Goal: Task Accomplishment & Management: Manage account settings

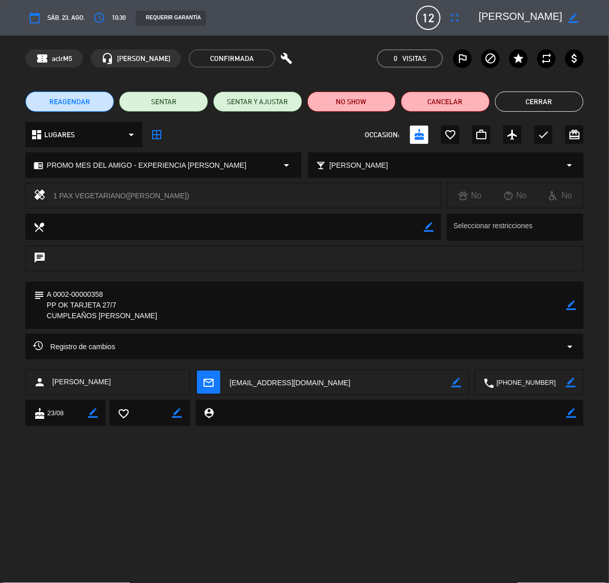
click at [535, 99] on button "Cerrar" at bounding box center [539, 102] width 89 height 20
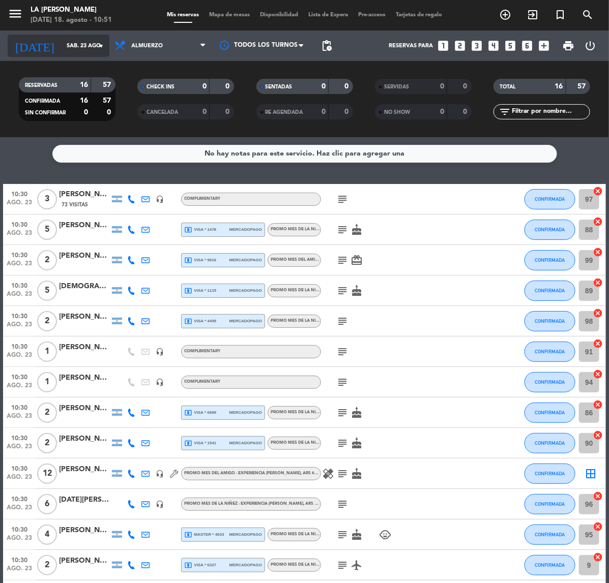
click at [62, 44] on input "sáb. 23 ago." at bounding box center [100, 46] width 76 height 17
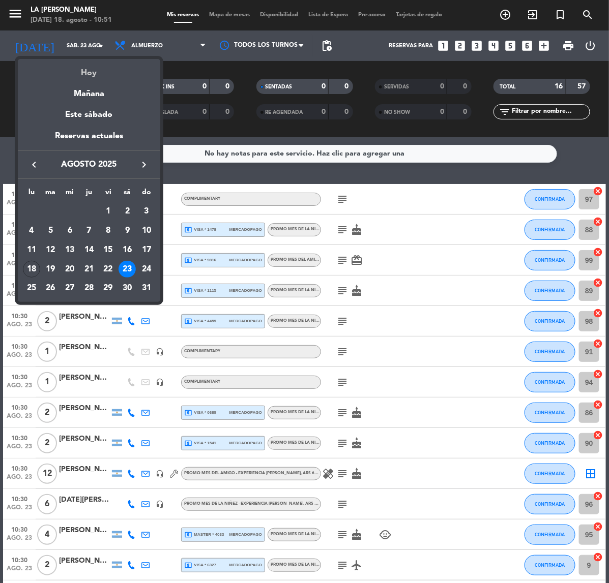
click at [88, 74] on div "Hoy" at bounding box center [89, 69] width 142 height 21
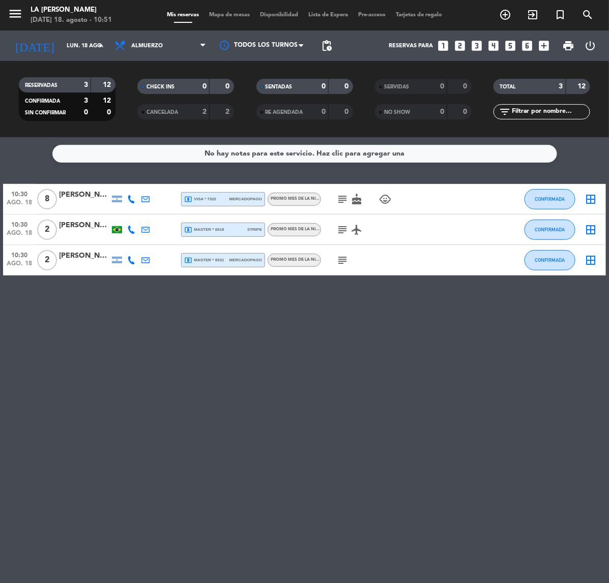
click at [341, 227] on icon "subject" at bounding box center [342, 230] width 12 height 12
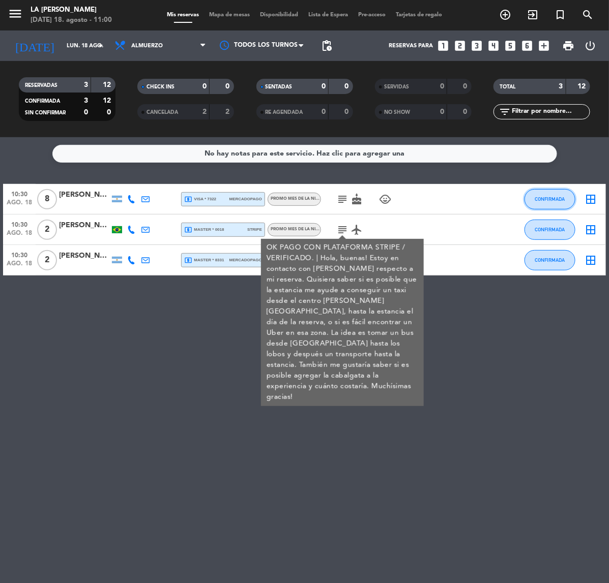
click at [545, 199] on span "CONFIRMADA" at bounding box center [550, 199] width 30 height 6
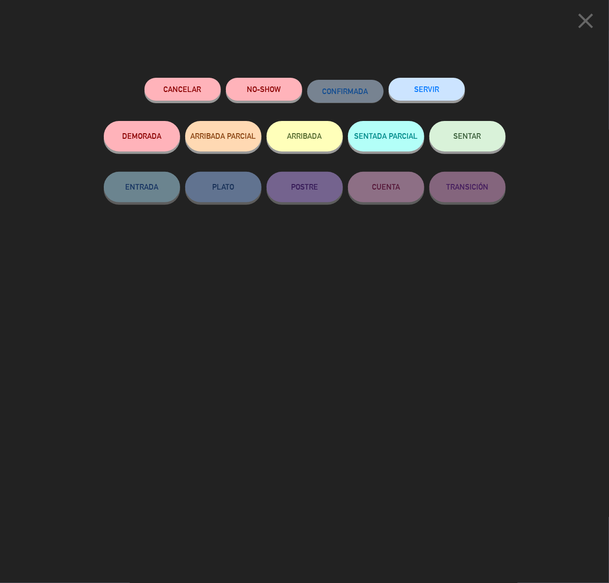
click at [319, 138] on button "ARRIBADA" at bounding box center [305, 136] width 76 height 31
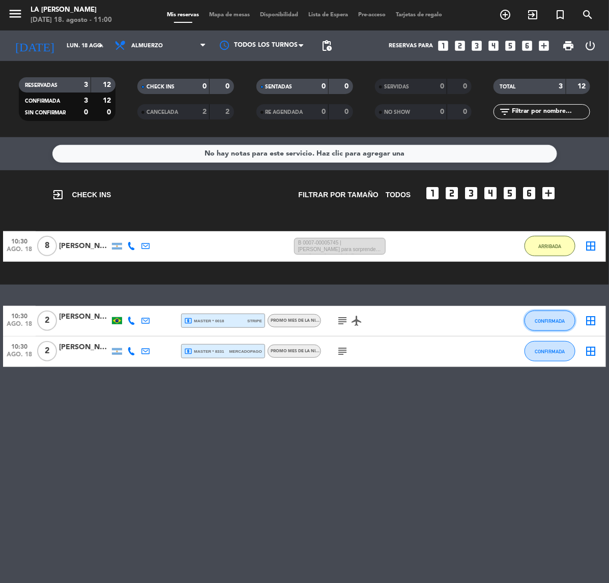
click at [545, 321] on span "CONFIRMADA" at bounding box center [550, 321] width 30 height 6
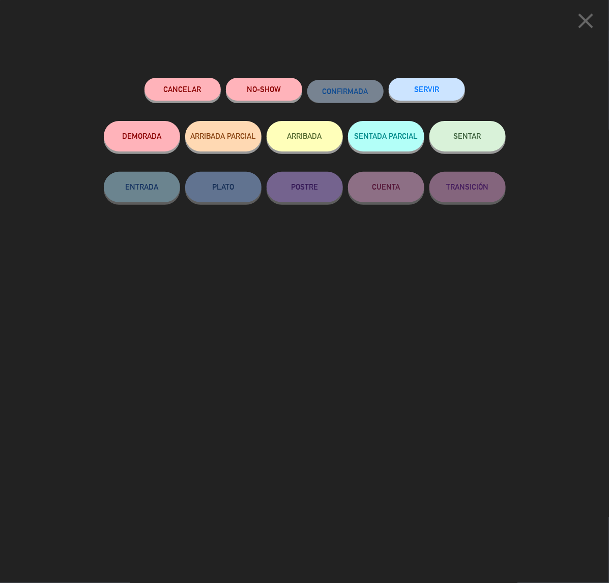
click at [306, 133] on button "ARRIBADA" at bounding box center [305, 136] width 76 height 31
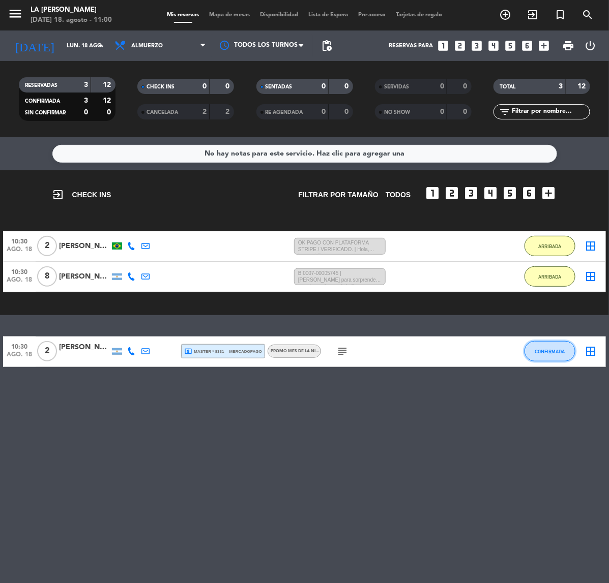
click at [553, 351] on span "CONFIRMADA" at bounding box center [550, 352] width 30 height 6
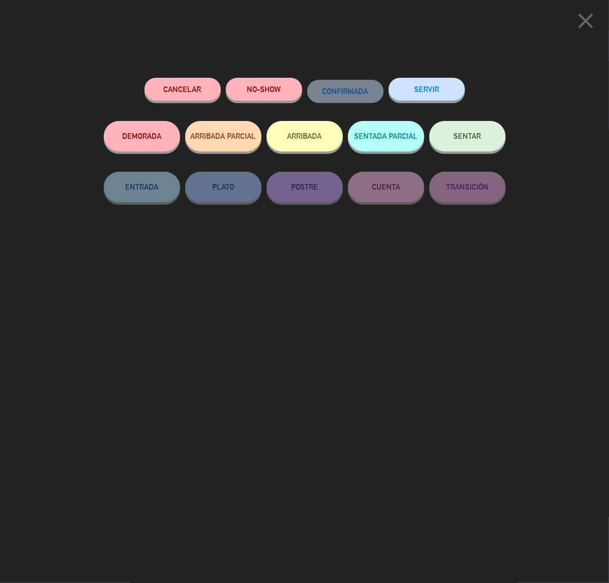
click at [286, 134] on button "ARRIBADA" at bounding box center [305, 136] width 76 height 31
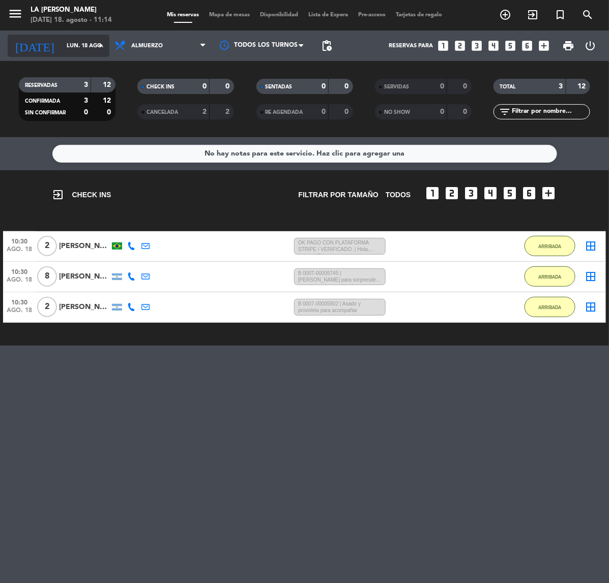
click at [55, 37] on div "[DATE] [DATE] arrow_drop_down" at bounding box center [59, 46] width 102 height 22
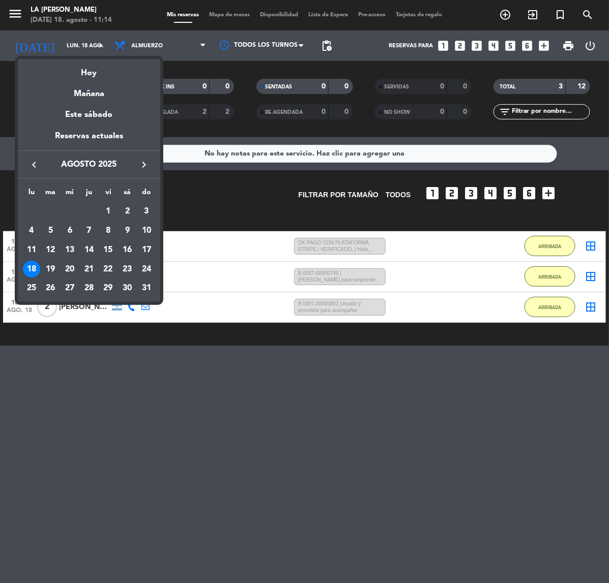
click at [141, 164] on icon "keyboard_arrow_right" at bounding box center [144, 165] width 12 height 12
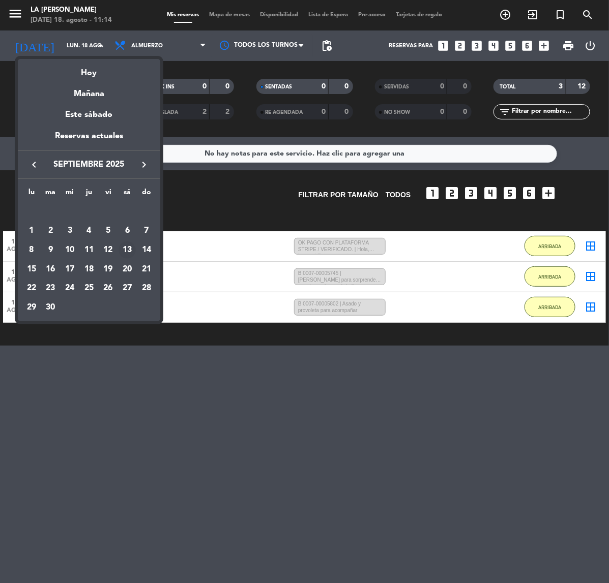
click at [126, 247] on div "13" at bounding box center [127, 250] width 17 height 17
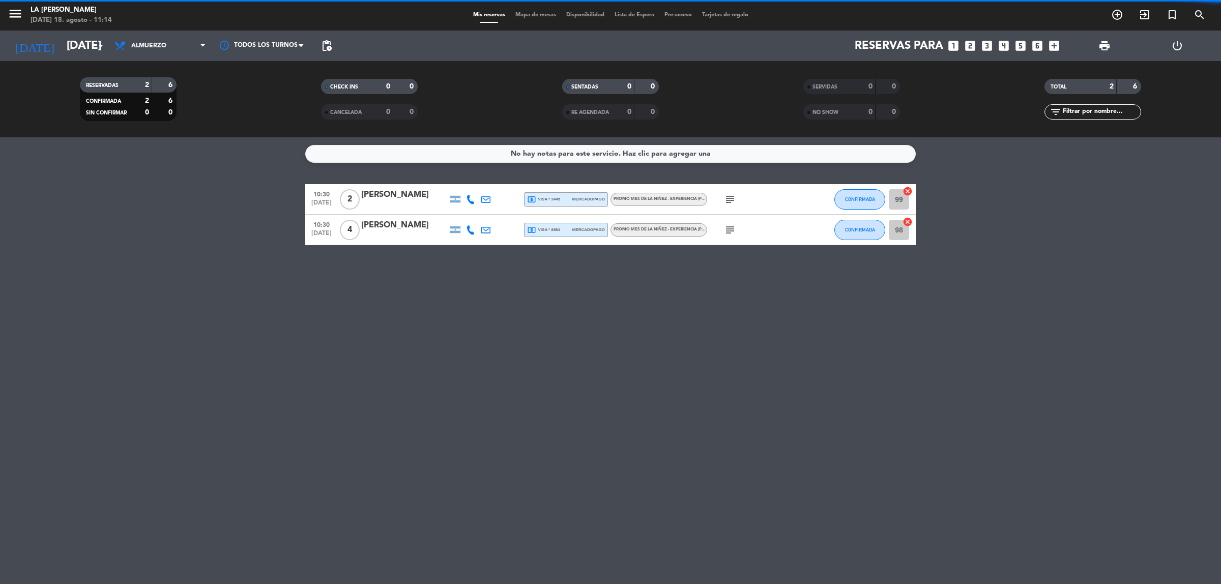
click at [411, 222] on div "[PERSON_NAME]" at bounding box center [404, 225] width 86 height 13
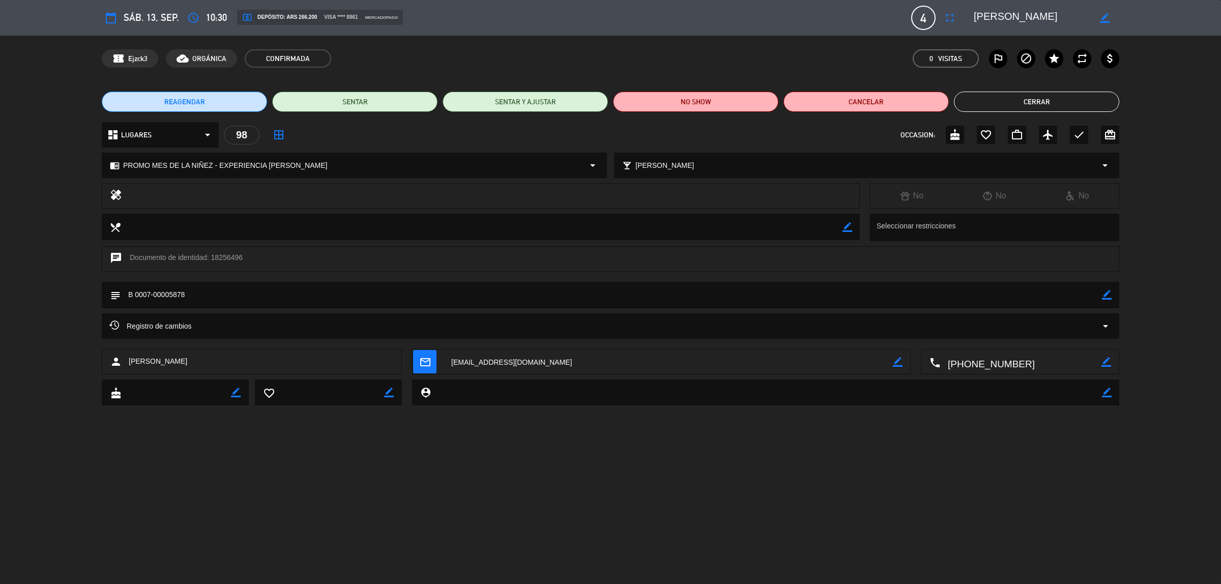
click at [608, 296] on icon "border_color" at bounding box center [1107, 295] width 10 height 10
click at [608, 100] on button "Cerrar" at bounding box center [1036, 102] width 165 height 20
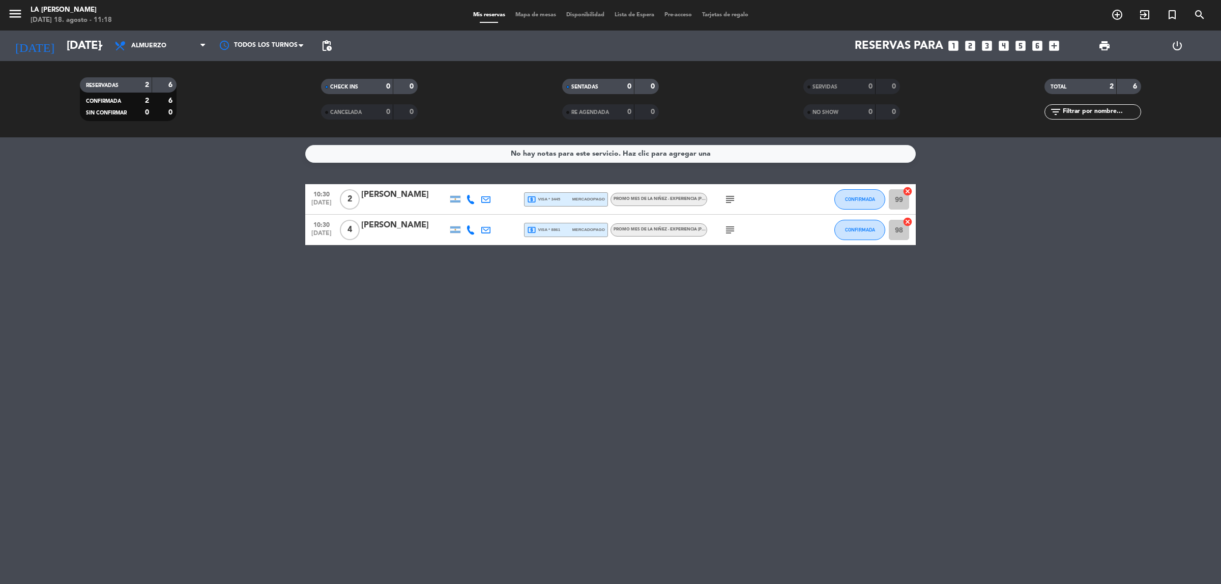
click at [400, 221] on div "[PERSON_NAME]" at bounding box center [404, 225] width 86 height 13
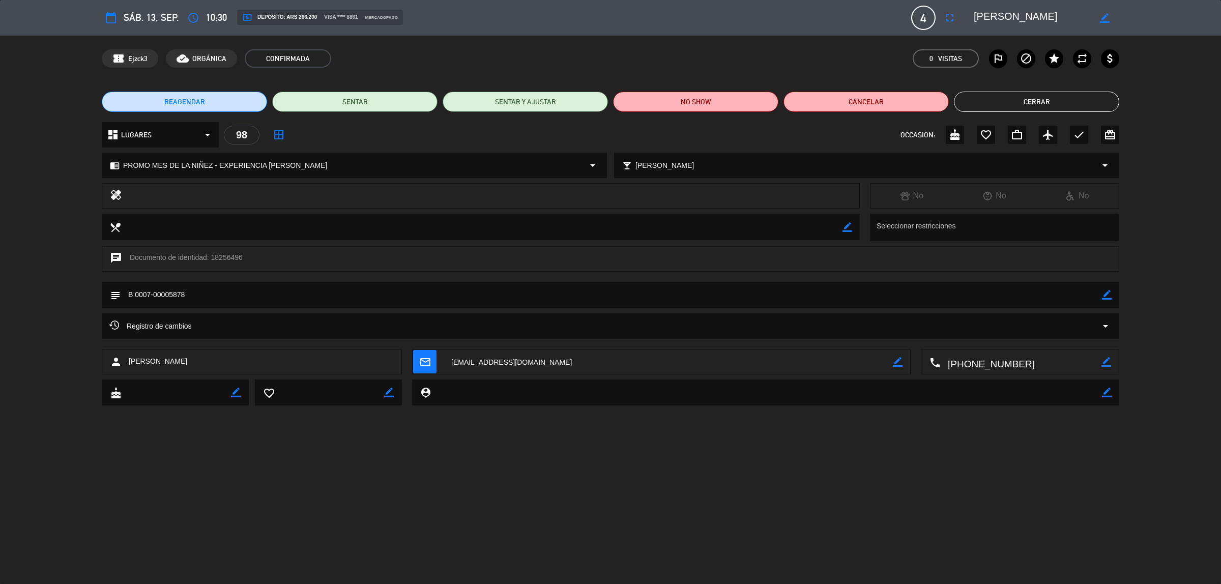
click at [608, 97] on button "Cerrar" at bounding box center [1036, 102] width 165 height 20
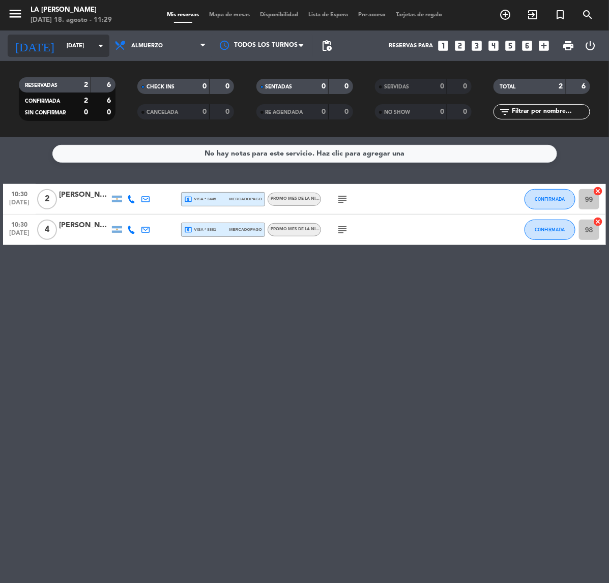
click at [65, 48] on input "[DATE]" at bounding box center [100, 46] width 76 height 17
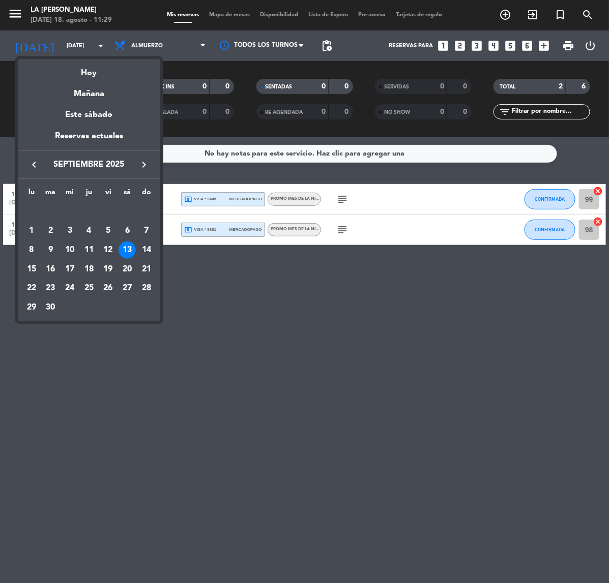
click at [34, 167] on icon "keyboard_arrow_left" at bounding box center [34, 165] width 12 height 12
click at [128, 261] on div "23" at bounding box center [127, 269] width 17 height 17
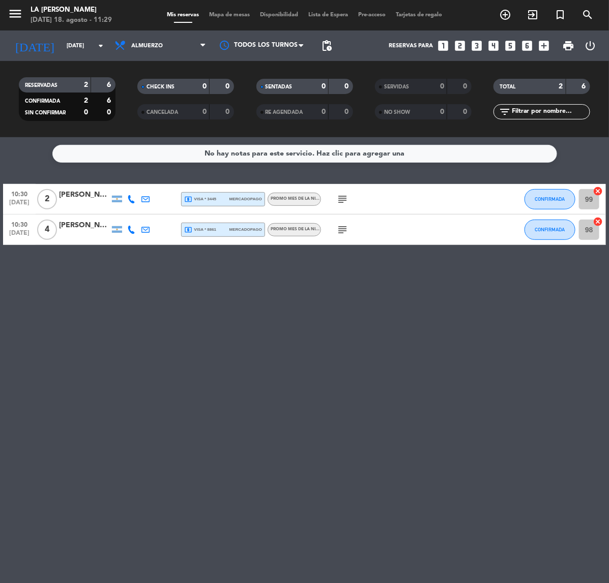
type input "sáb. 23 ago."
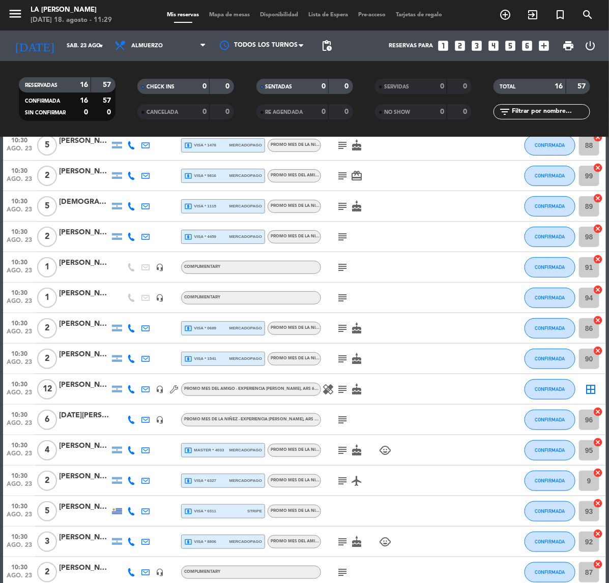
scroll to position [140, 0]
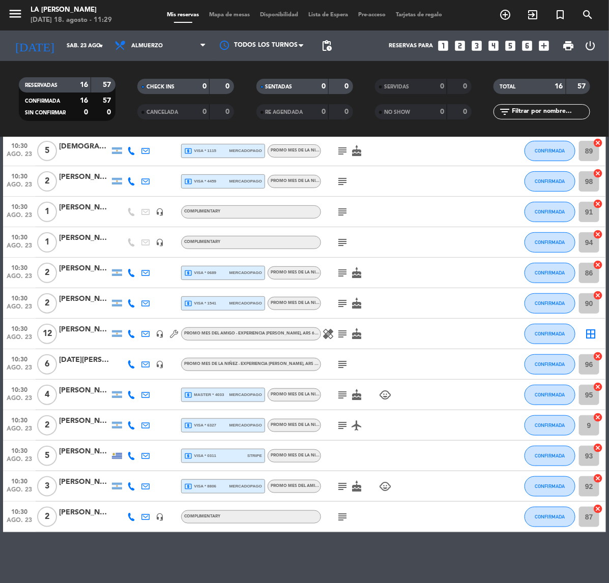
click at [83, 327] on div "[PERSON_NAME]" at bounding box center [84, 330] width 51 height 12
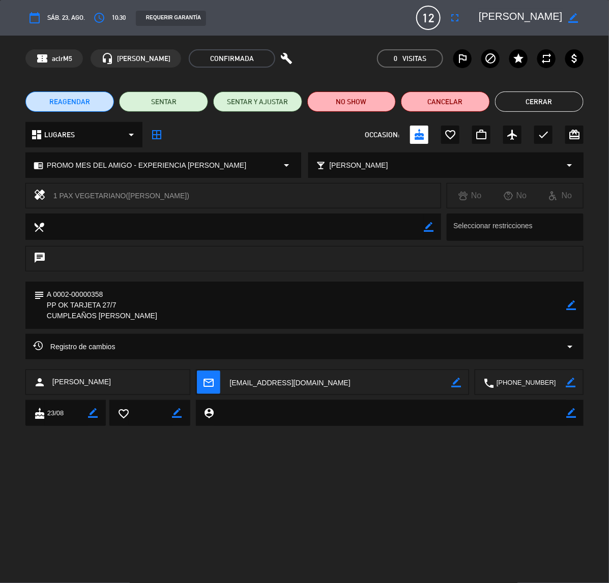
click at [425, 14] on span "12" at bounding box center [428, 18] width 24 height 24
click at [456, 16] on icon "fullscreen" at bounding box center [455, 18] width 12 height 12
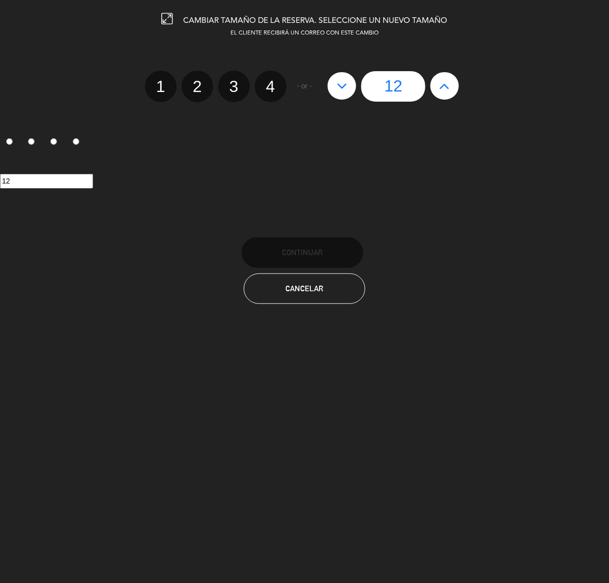
click at [401, 84] on input "12" at bounding box center [393, 86] width 64 height 31
drag, startPoint x: 404, startPoint y: 85, endPoint x: 377, endPoint y: 84, distance: 27.5
click at [377, 84] on input "12" at bounding box center [393, 86] width 64 height 31
click at [346, 84] on icon at bounding box center [342, 86] width 11 height 16
type input "11"
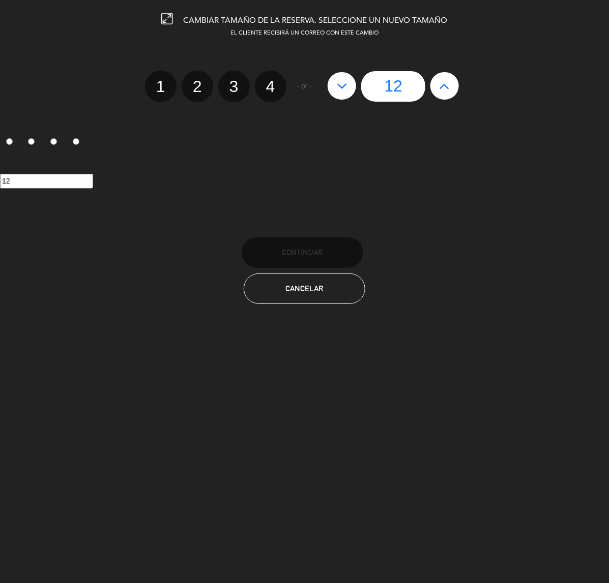
type input "11"
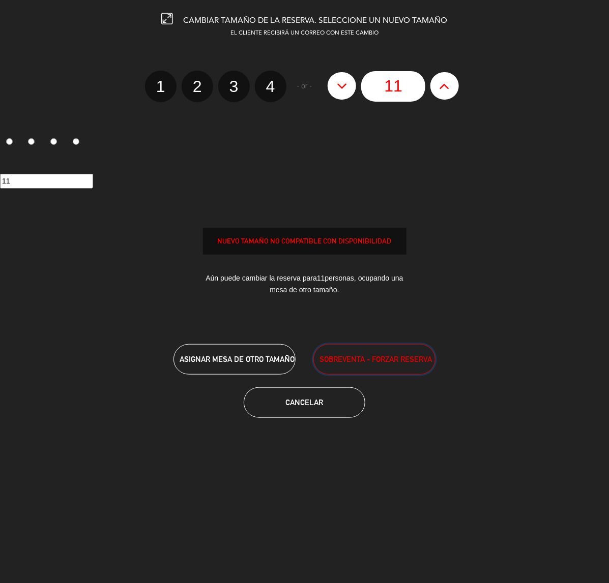
click at [356, 357] on span "SOBREVENTA - FORZAR RESERVA" at bounding box center [375, 359] width 113 height 12
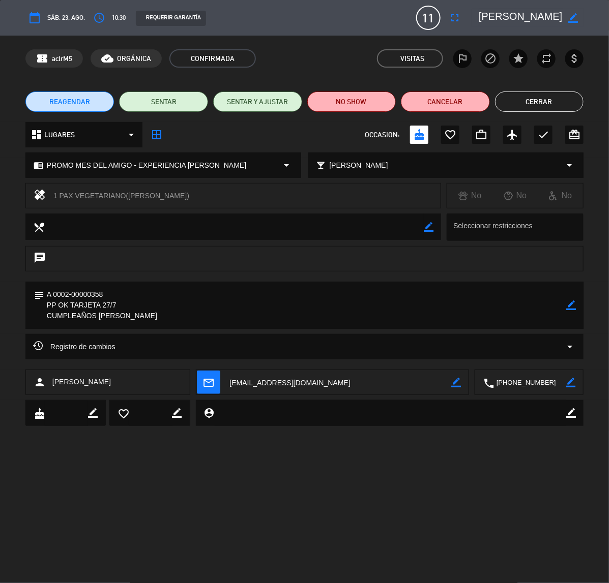
click at [574, 306] on icon "border_color" at bounding box center [571, 306] width 10 height 10
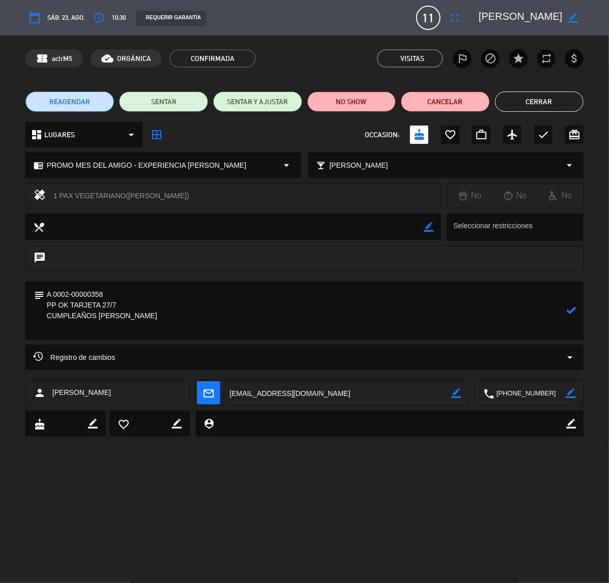
click at [122, 290] on textarea at bounding box center [305, 311] width 522 height 58
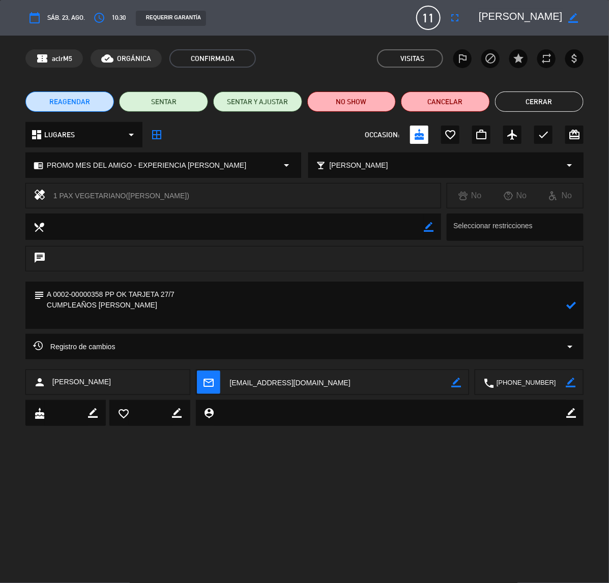
click at [187, 297] on textarea at bounding box center [305, 305] width 522 height 47
click at [166, 308] on textarea at bounding box center [305, 305] width 522 height 47
click at [192, 308] on textarea at bounding box center [305, 305] width 522 height 47
drag, startPoint x: 246, startPoint y: 306, endPoint x: 196, endPoint y: 306, distance: 49.8
click at [196, 306] on textarea at bounding box center [305, 305] width 522 height 47
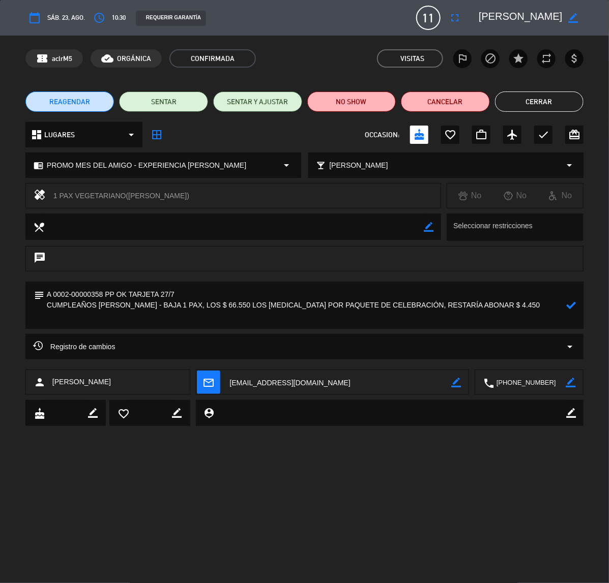
click at [515, 306] on textarea at bounding box center [305, 305] width 522 height 47
click at [571, 306] on icon at bounding box center [571, 306] width 10 height 10
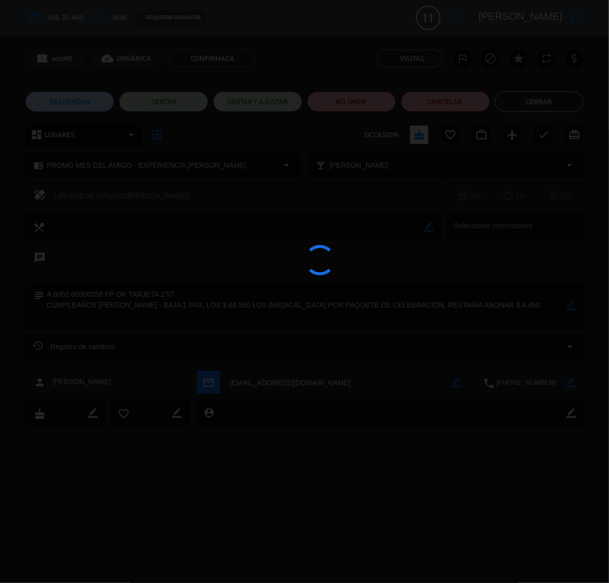
type textarea "A 0002-00000358 PP OK TARJETA 27/7 CUMPLEAÑOS [PERSON_NAME] - BAJA 1 PAX, LOS $…"
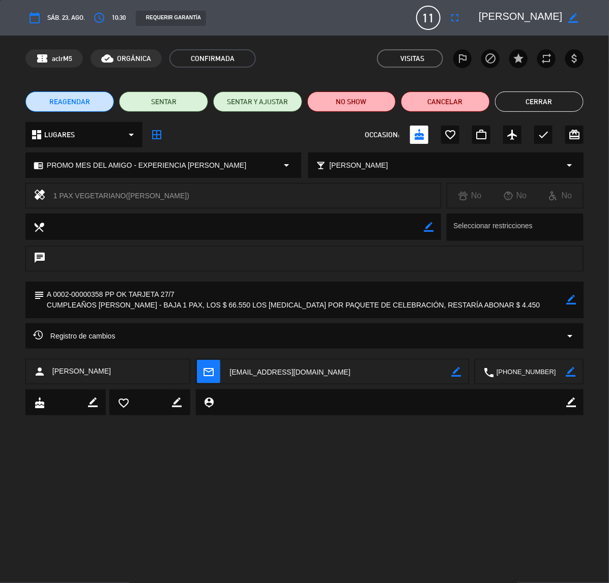
click at [511, 303] on textarea at bounding box center [305, 300] width 522 height 37
